Goal: Transaction & Acquisition: Purchase product/service

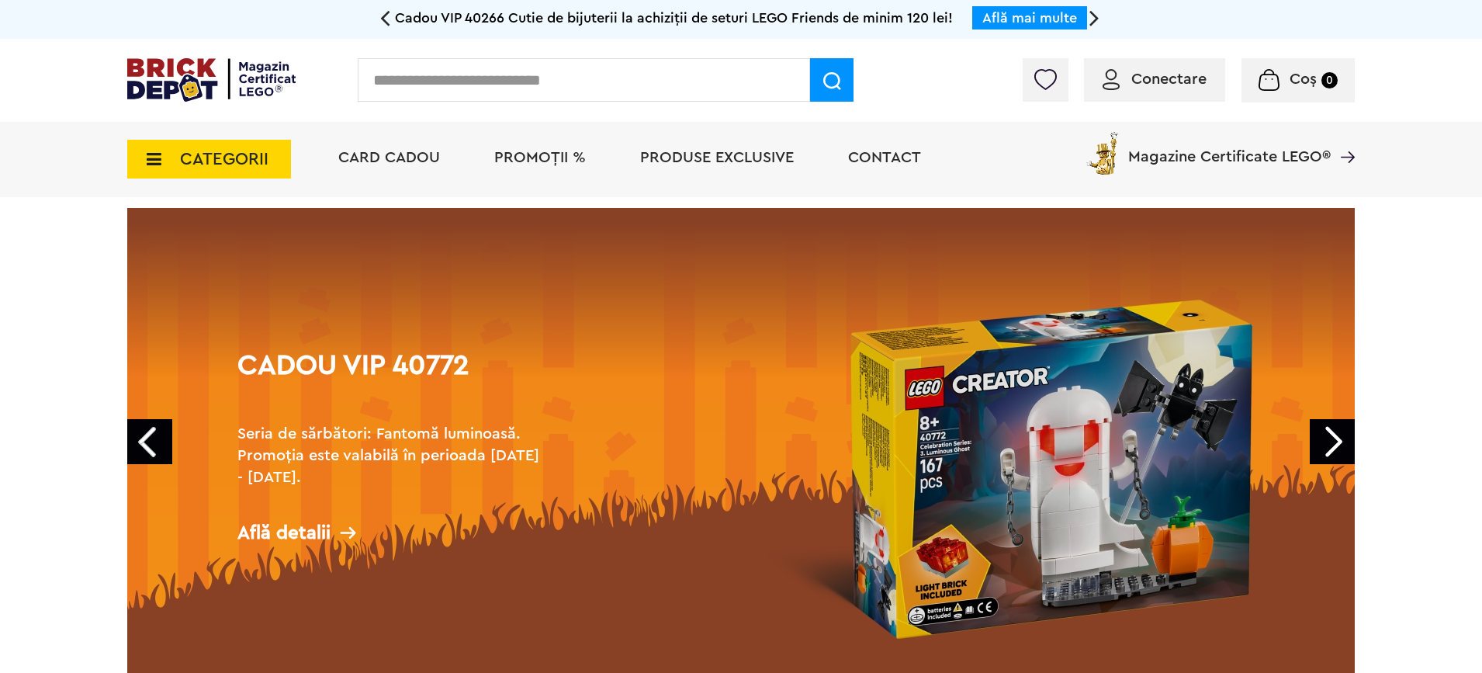
click at [663, 81] on input "text" at bounding box center [584, 79] width 452 height 43
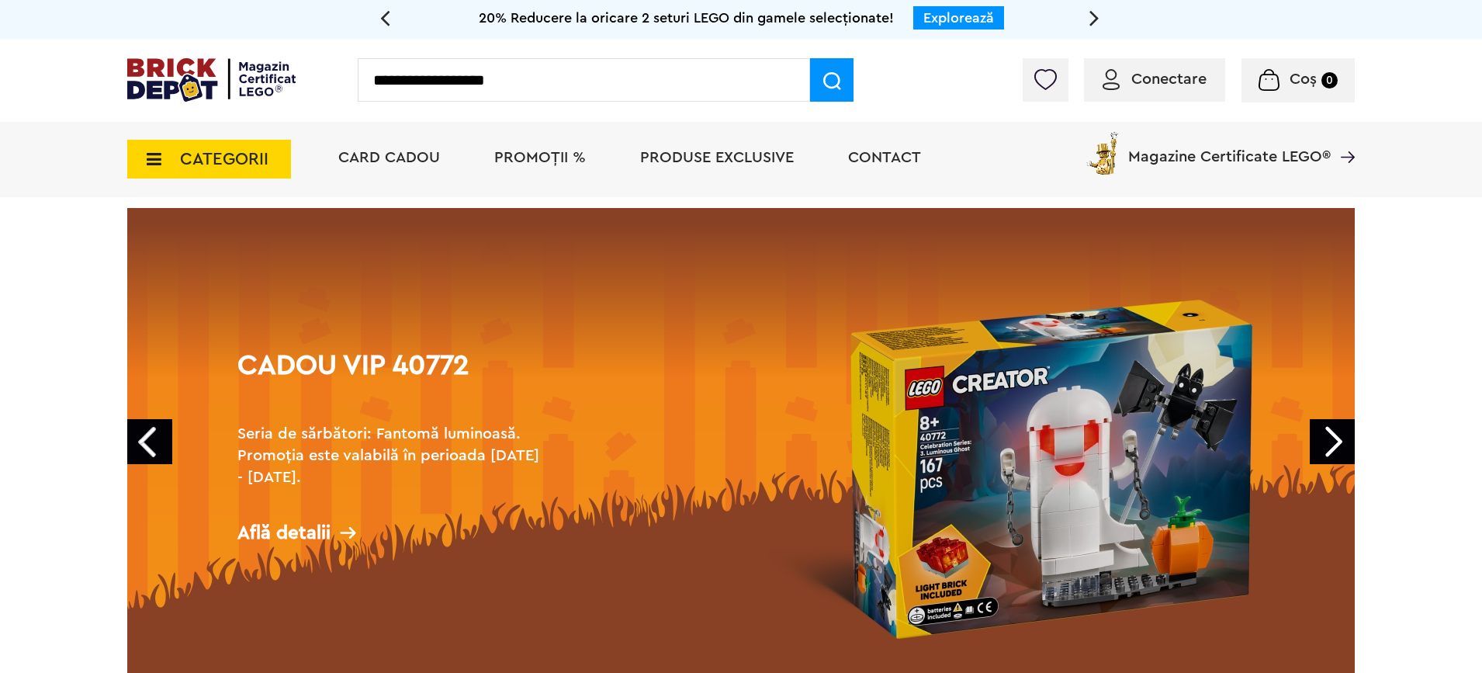
type input "**********"
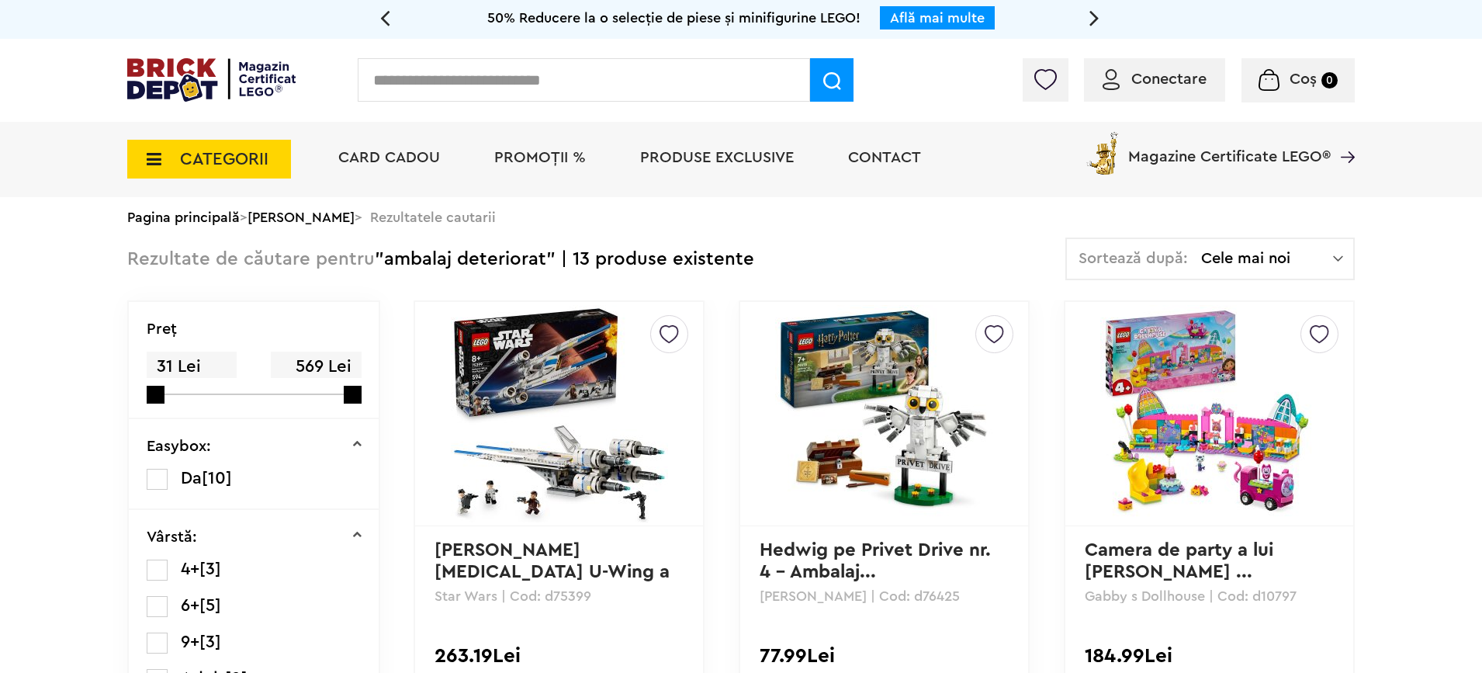
click at [1112, 80] on img at bounding box center [1111, 79] width 17 height 21
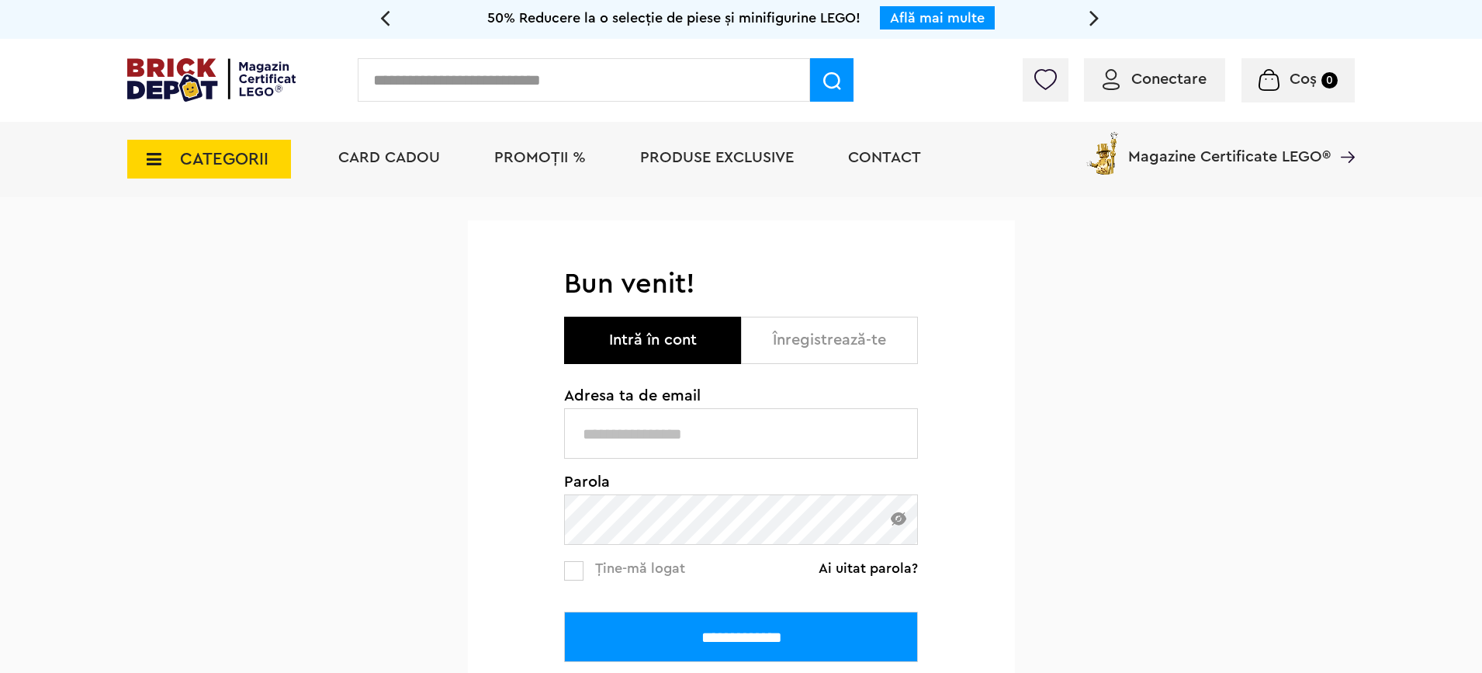
type input "**********"
click at [732, 644] on input "**********" at bounding box center [741, 637] width 354 height 50
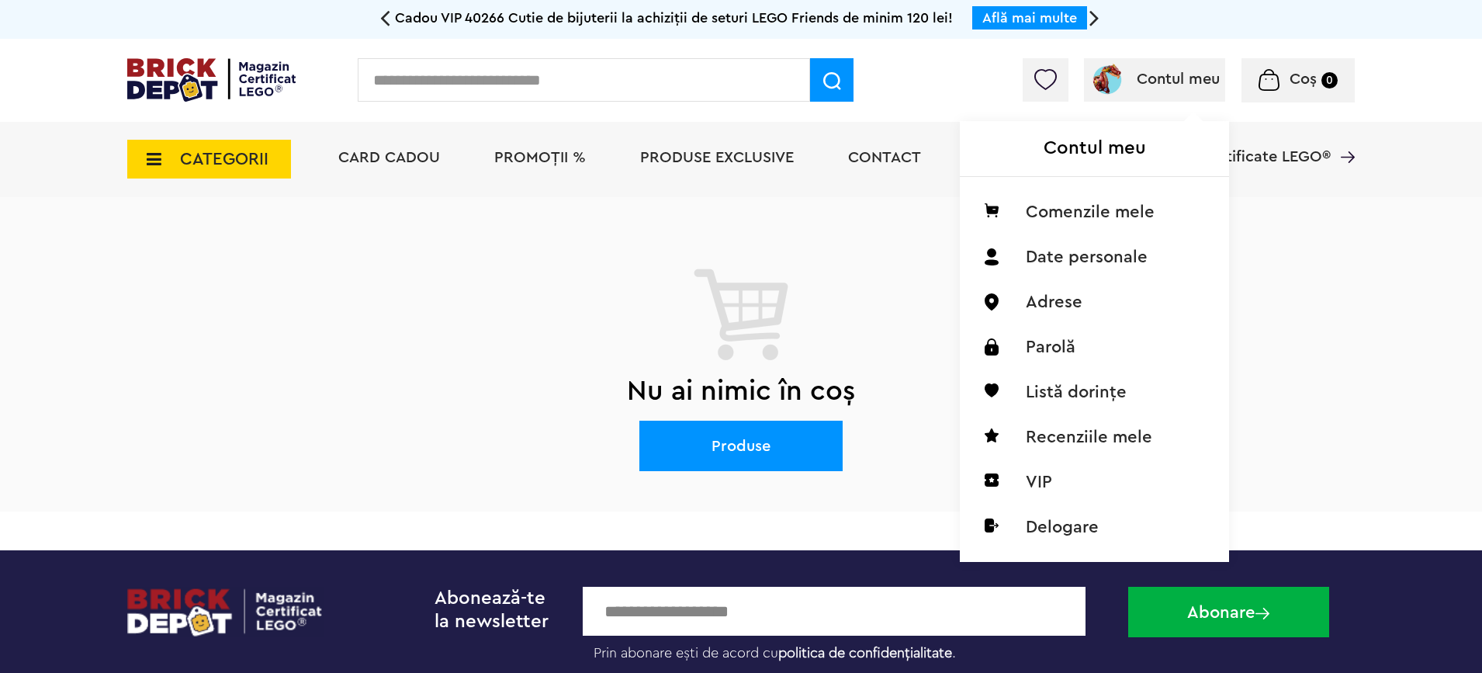
click at [1149, 85] on span "Contul meu" at bounding box center [1178, 79] width 83 height 16
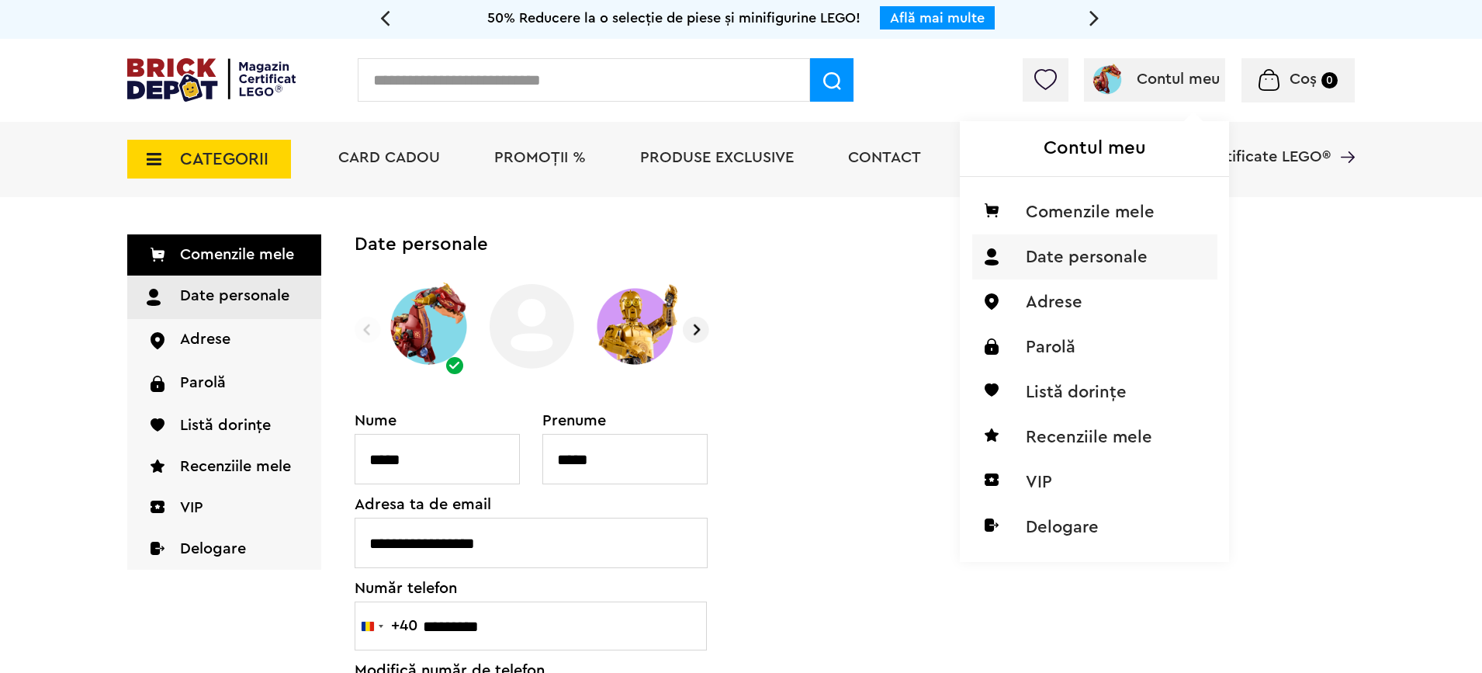
click at [1053, 82] on div "Contul meu Comenzile mele Date personale Adrese Parolă Listă dorințe Recenziile…" at bounding box center [1092, 320] width 265 height 478
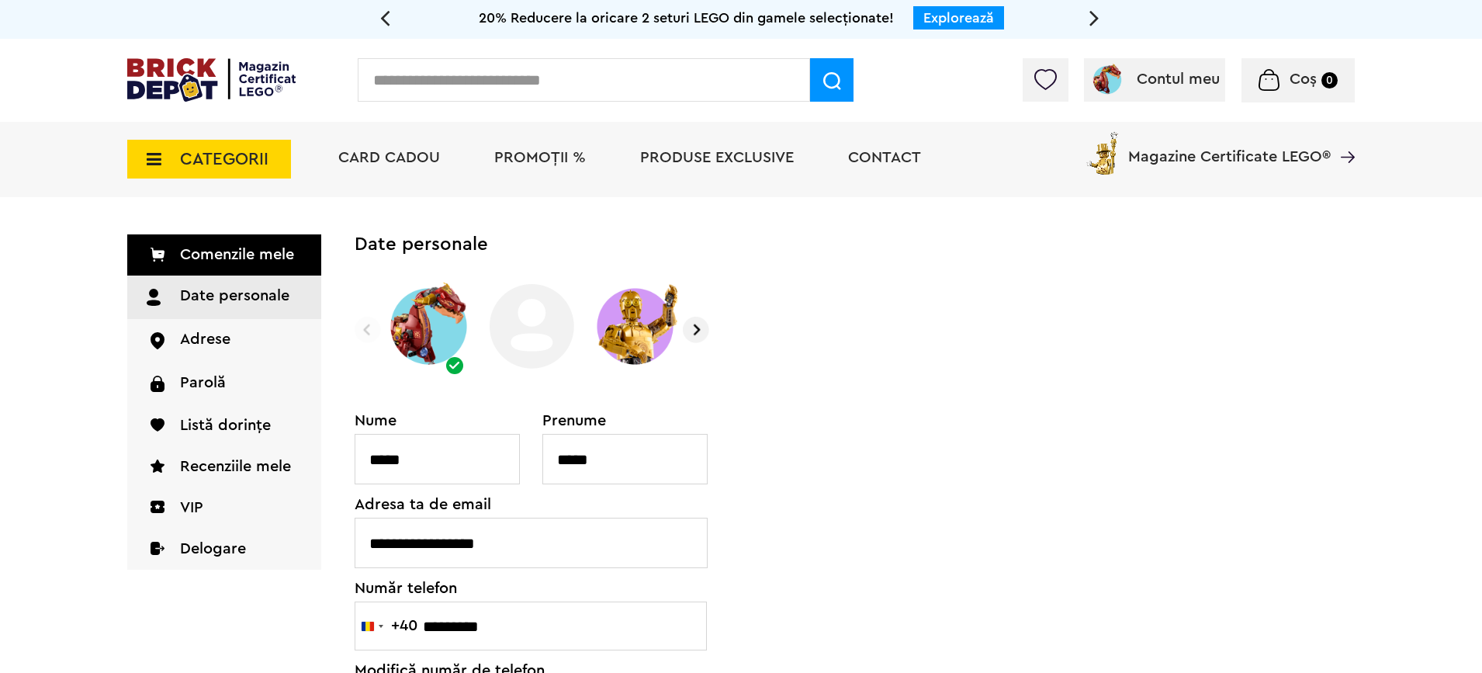
click at [1048, 81] on img at bounding box center [1046, 79] width 22 height 21
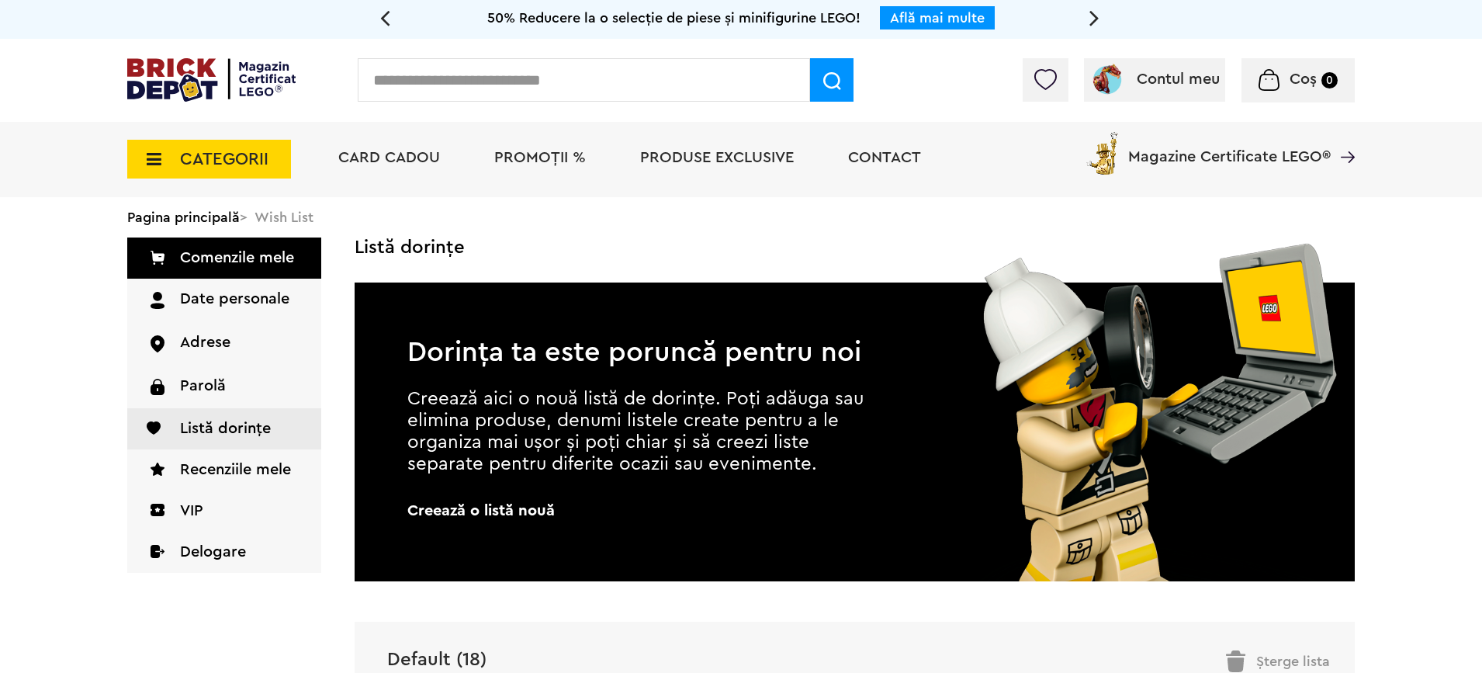
scroll to position [388, 0]
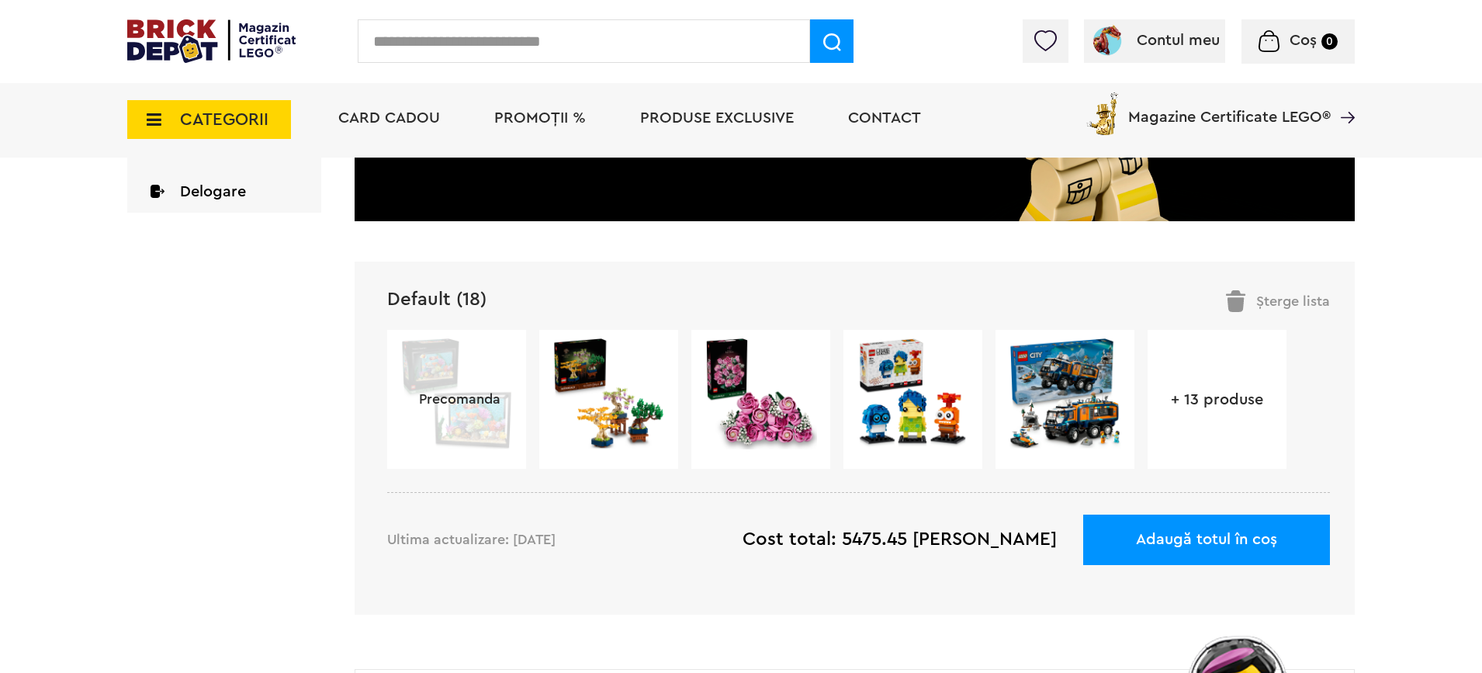
click at [1231, 407] on link "+ 13 produse" at bounding box center [1217, 400] width 139 height 16
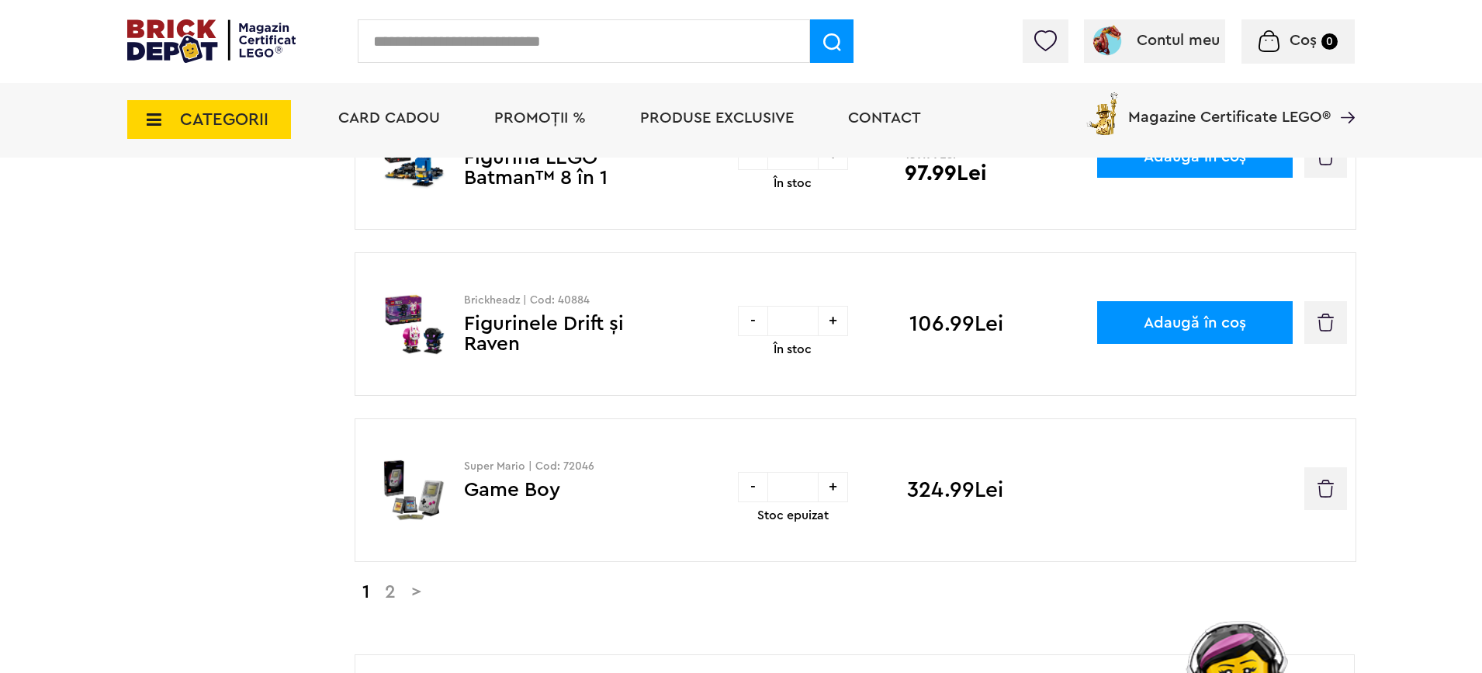
scroll to position [1475, 0]
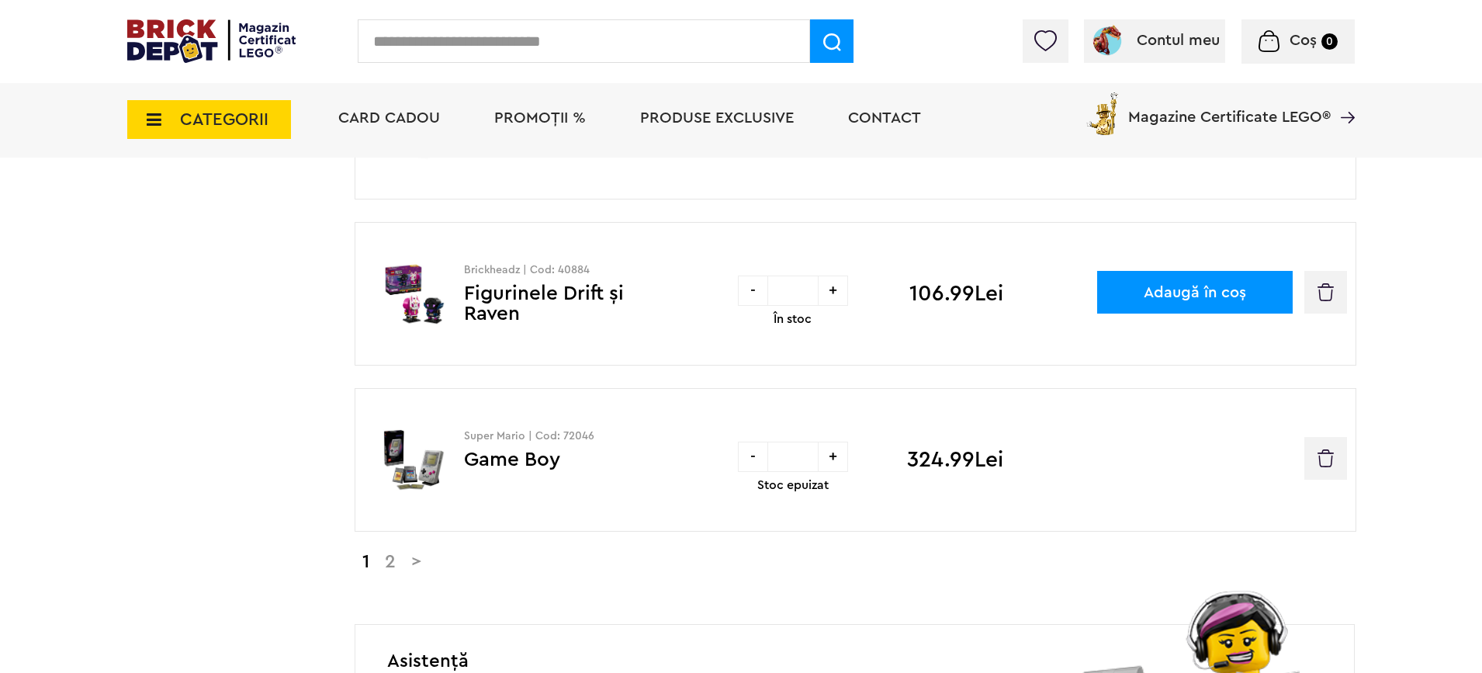
click at [391, 567] on link "2" at bounding box center [390, 562] width 26 height 19
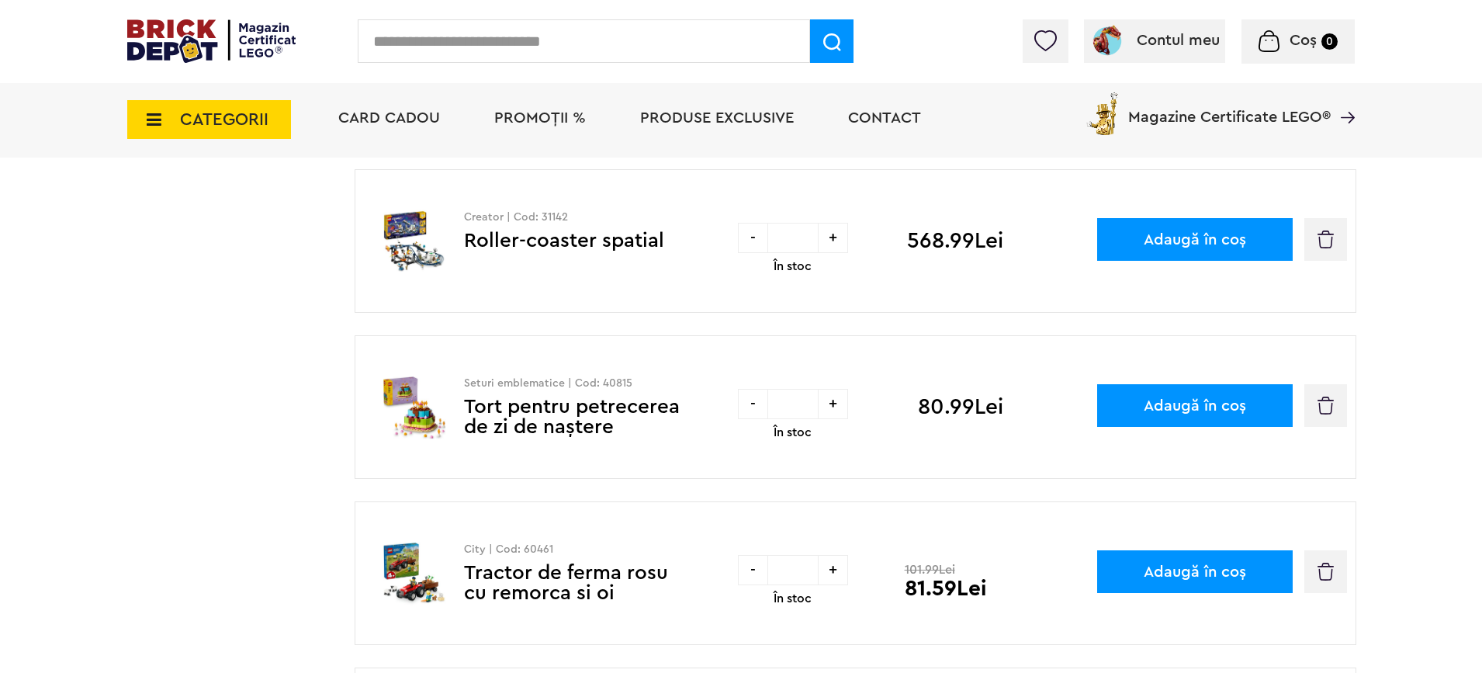
scroll to position [698, 0]
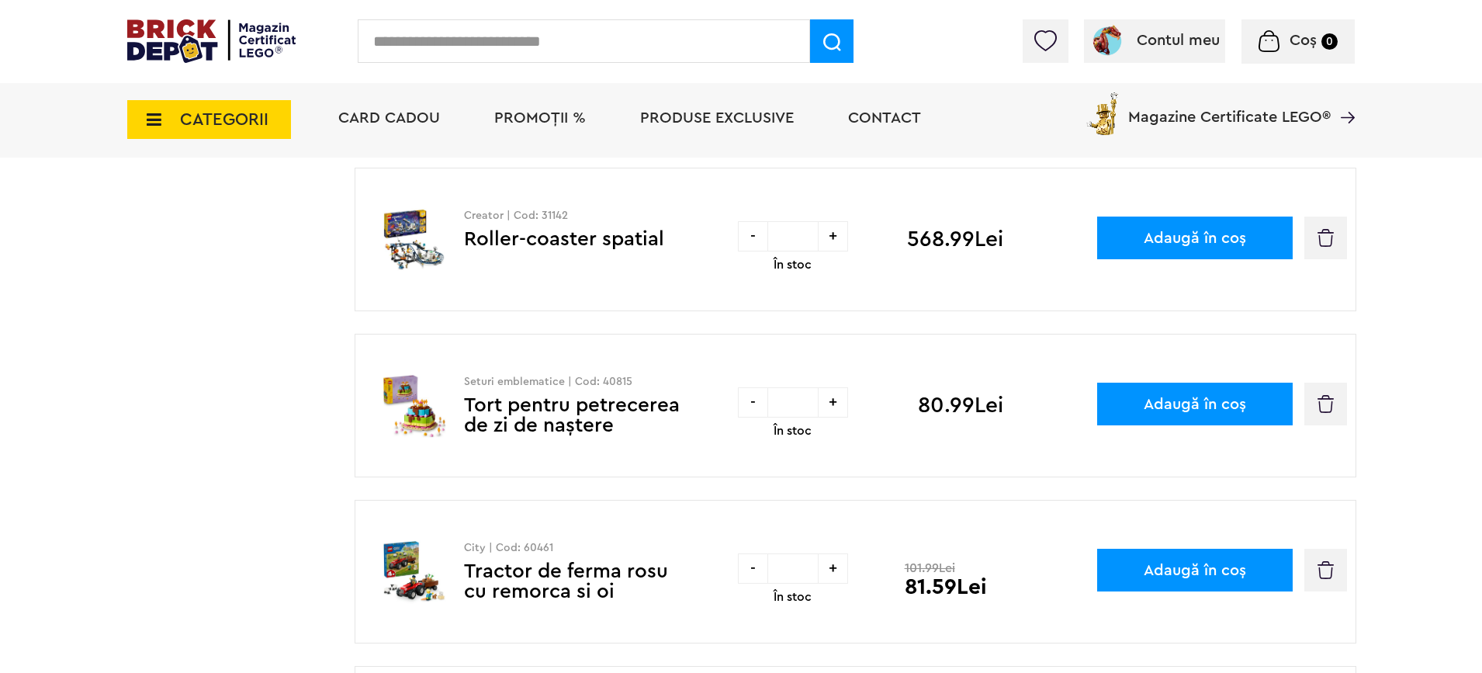
click at [543, 407] on link "Tort pentru petrecerea de zi de naştere" at bounding box center [572, 415] width 216 height 40
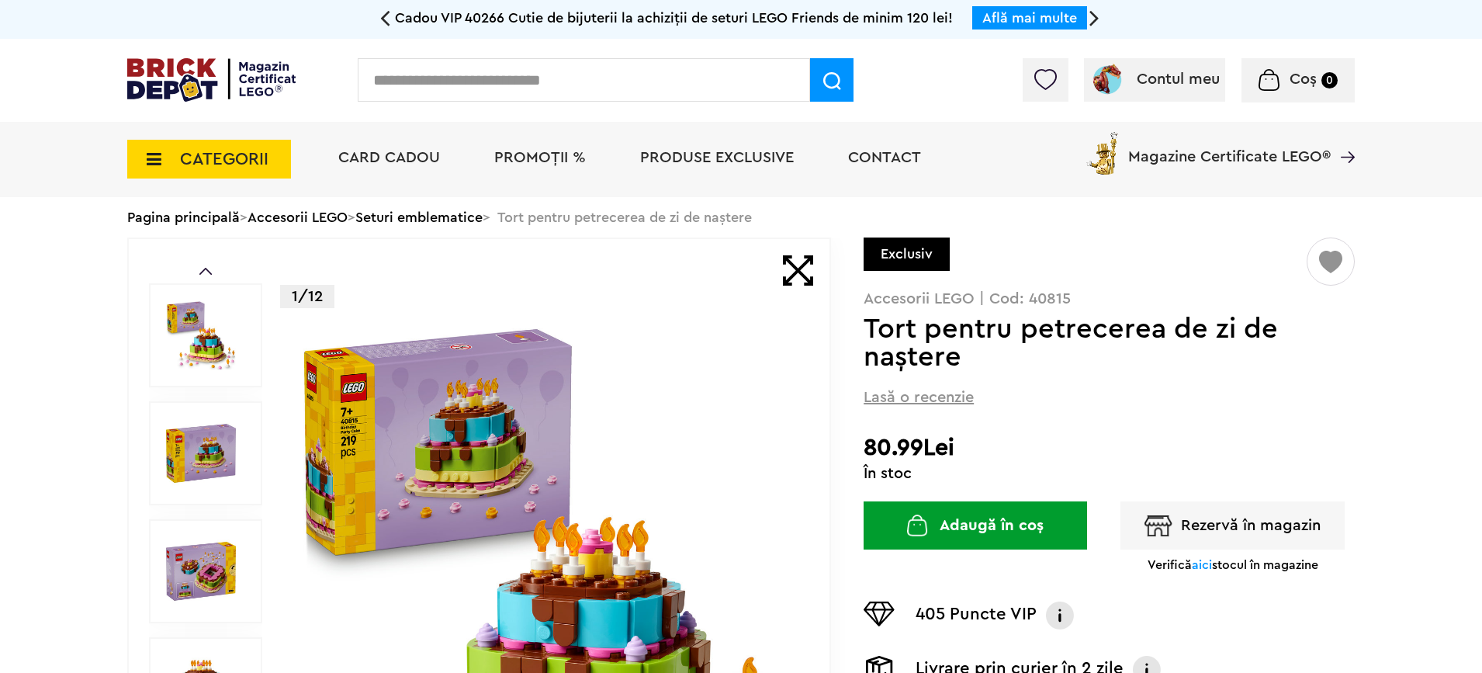
click at [483, 221] on link "Seturi emblematice" at bounding box center [418, 217] width 127 height 14
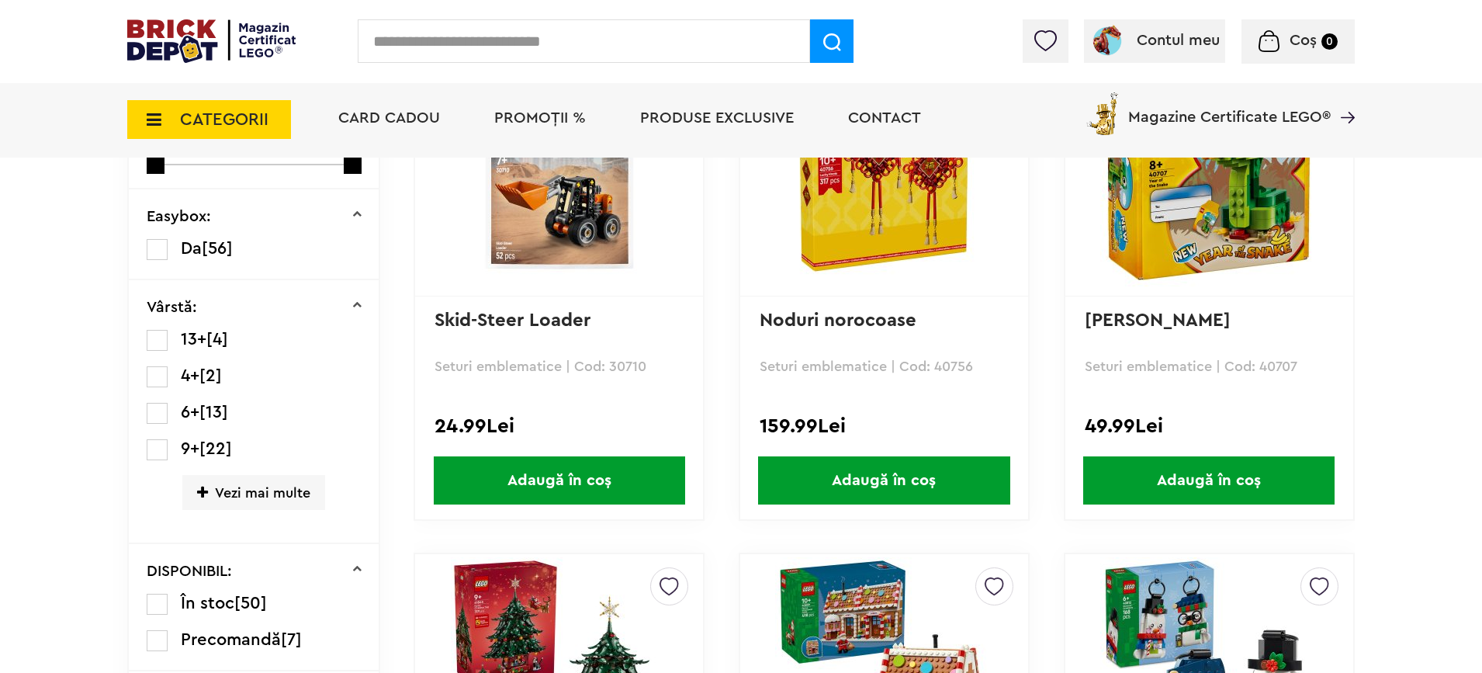
scroll to position [931, 0]
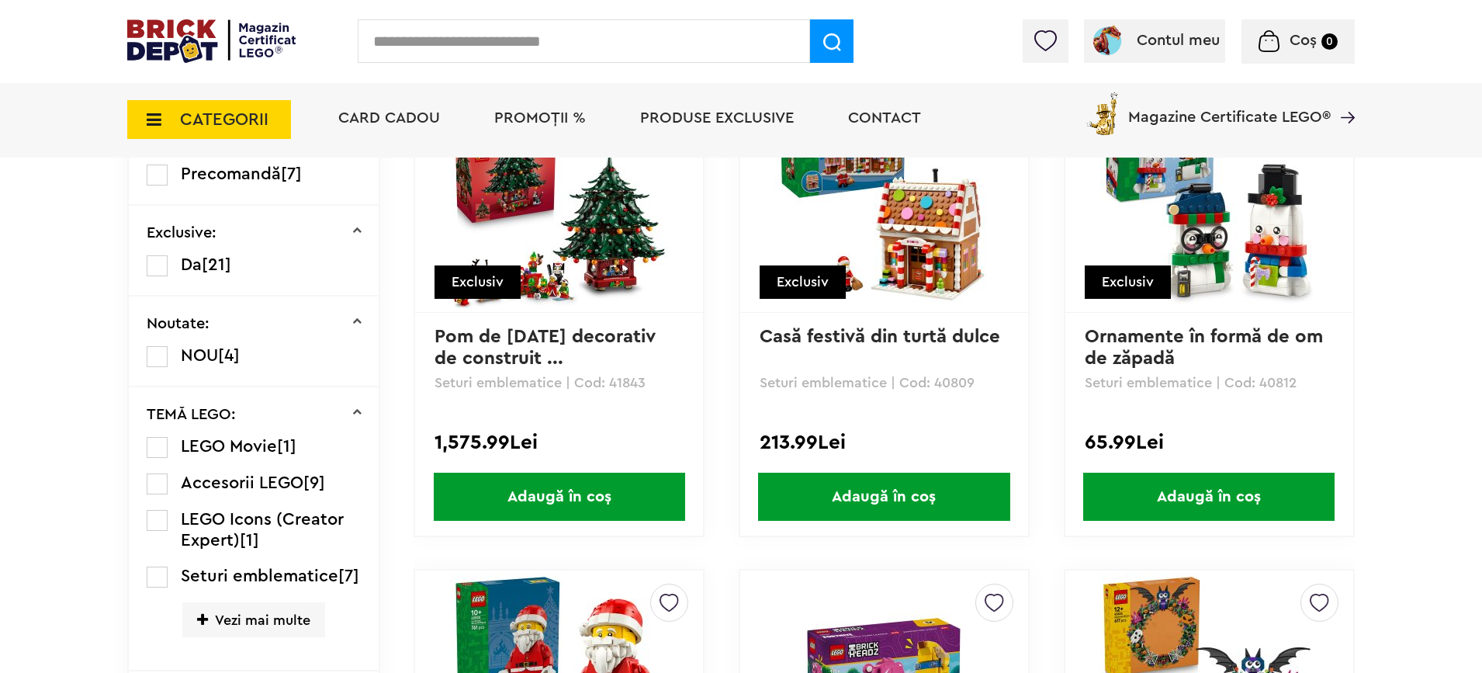
click at [525, 199] on img at bounding box center [559, 200] width 217 height 217
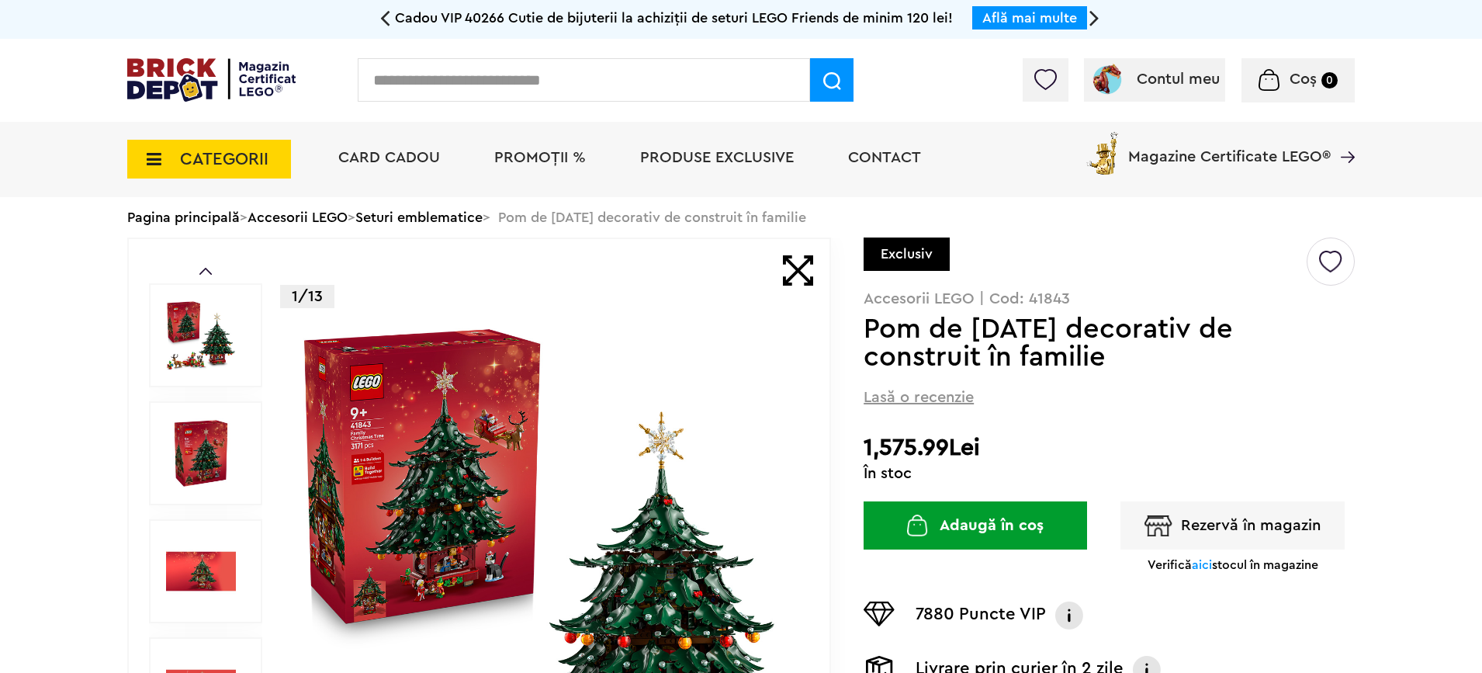
click at [1236, 526] on button "Rezervă în magazin" at bounding box center [1233, 525] width 224 height 48
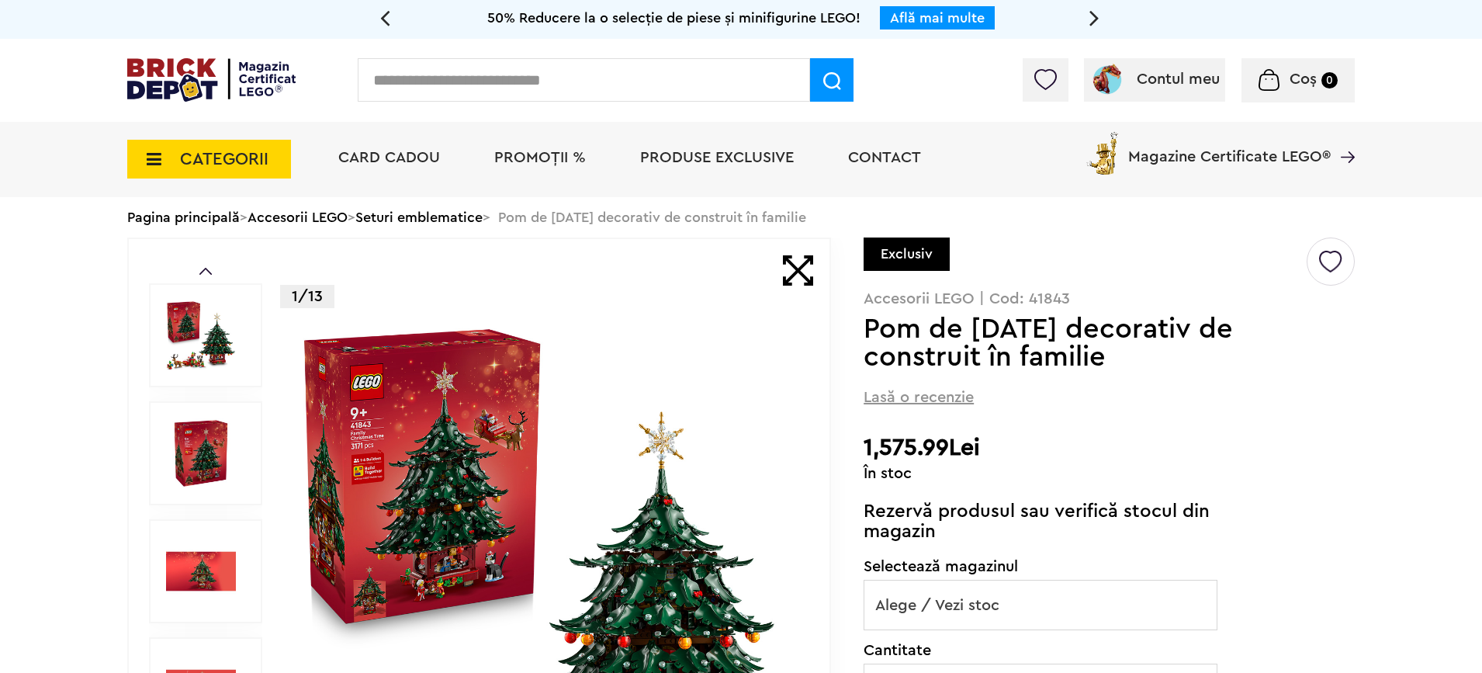
click at [1093, 598] on span "Alege / Vezi stoc" at bounding box center [1041, 606] width 352 height 50
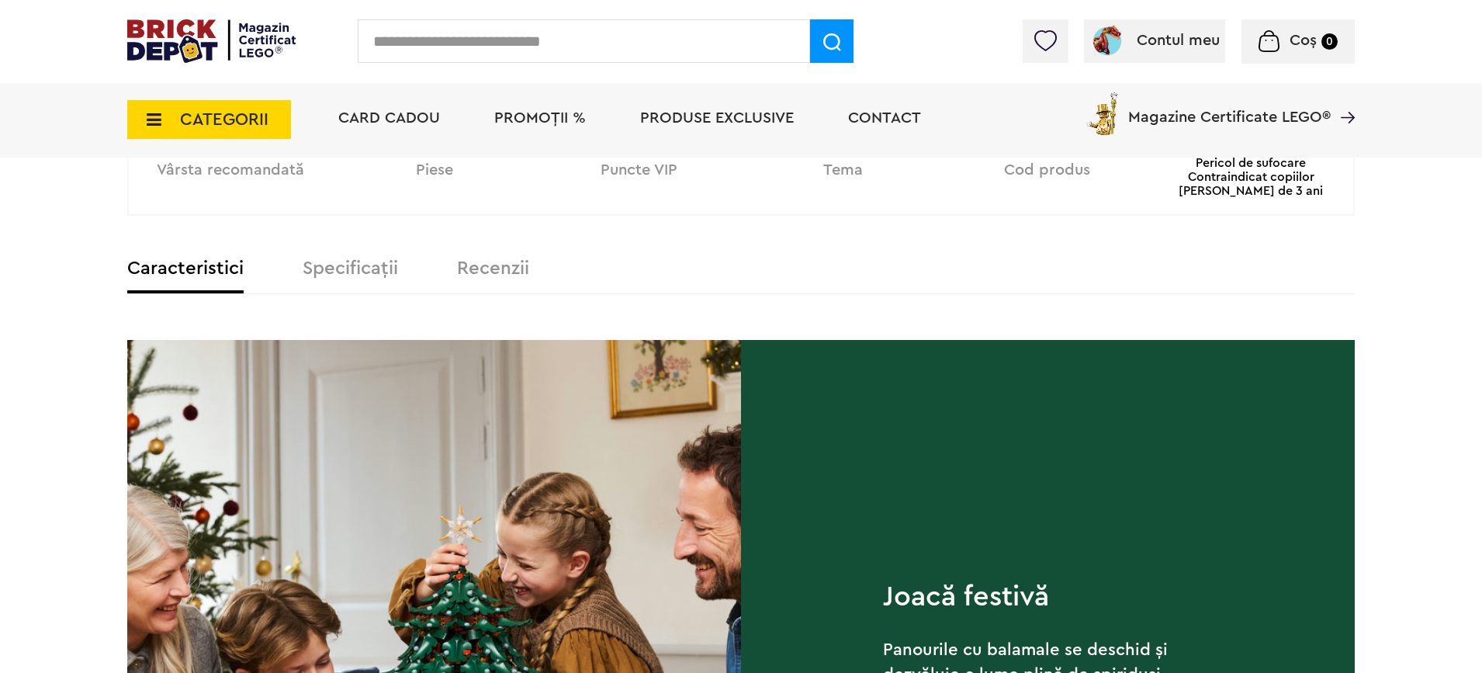
scroll to position [1397, 0]
